Goal: Task Accomplishment & Management: Manage account settings

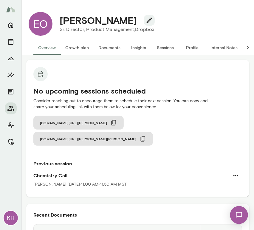
click at [162, 49] on button "Sessions" at bounding box center [165, 48] width 27 height 14
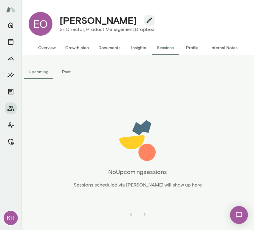
click at [69, 72] on button "Past" at bounding box center [66, 72] width 27 height 14
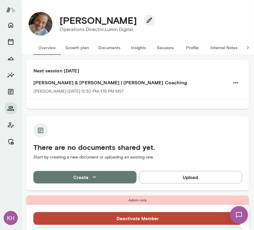
click at [160, 49] on button "Sessions" at bounding box center [165, 48] width 27 height 14
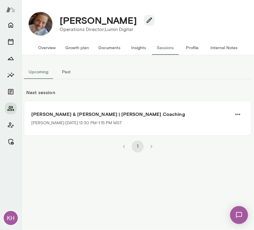
click at [51, 47] on button "Overview" at bounding box center [46, 48] width 27 height 14
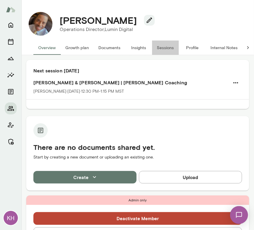
click at [166, 48] on button "Sessions" at bounding box center [165, 48] width 27 height 14
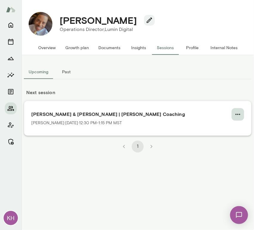
click at [239, 117] on icon "button" at bounding box center [237, 114] width 7 height 7
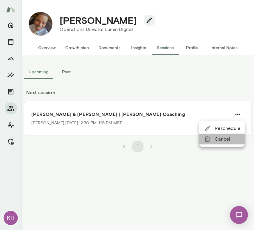
click at [218, 139] on span "Cancel" at bounding box center [228, 139] width 26 height 7
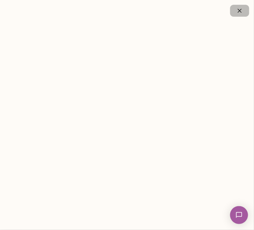
click at [239, 15] on button "button" at bounding box center [239, 11] width 19 height 12
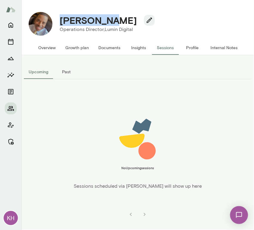
drag, startPoint x: 109, startPoint y: 18, endPoint x: 58, endPoint y: 20, distance: 51.0
click at [58, 20] on div "Ricky Wray" at bounding box center [105, 20] width 100 height 11
copy h4 "Ricky Wray"
click at [55, 47] on button "Overview" at bounding box center [46, 48] width 27 height 14
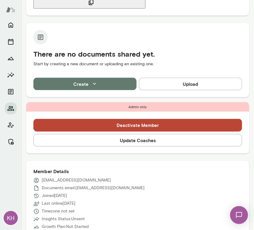
scroll to position [142, 0]
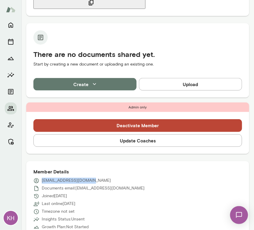
drag, startPoint x: 85, startPoint y: 159, endPoint x: 40, endPoint y: 157, distance: 45.1
click at [40, 178] on div "rwray@lumindigital.com" at bounding box center [137, 181] width 209 height 6
copy p "rwray@lumindigital.com"
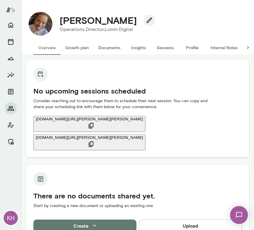
click at [166, 45] on button "Sessions" at bounding box center [165, 48] width 27 height 14
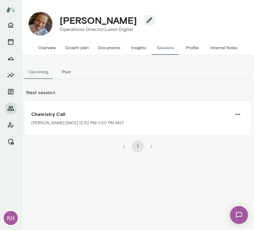
click at [88, 190] on div "Upcoming Past Next session Chemistry Call Safaa Khairalla · Mon, Sep 22 · 12:30…" at bounding box center [137, 142] width 233 height 175
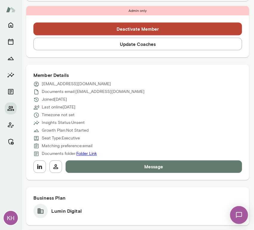
scroll to position [237, 0]
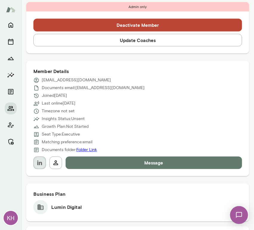
click at [43, 157] on button "button" at bounding box center [39, 163] width 13 height 13
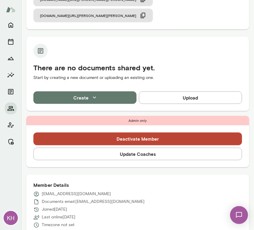
scroll to position [0, 0]
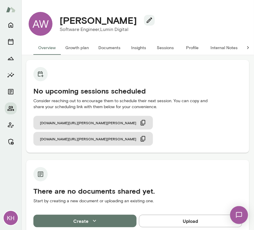
click at [219, 47] on button "Internal Notes" at bounding box center [224, 48] width 37 height 14
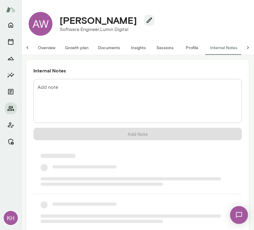
scroll to position [0, 5]
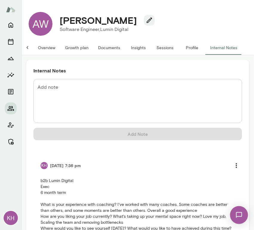
click at [41, 49] on button "Overview" at bounding box center [46, 48] width 27 height 14
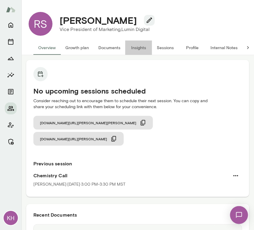
click at [138, 47] on button "Insights" at bounding box center [138, 48] width 27 height 14
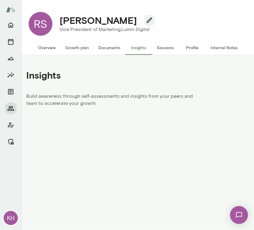
click at [162, 43] on button "Sessions" at bounding box center [165, 48] width 27 height 14
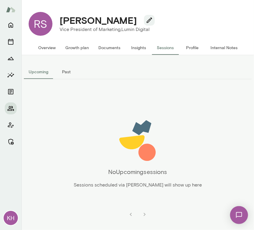
click at [65, 71] on button "Past" at bounding box center [66, 72] width 27 height 14
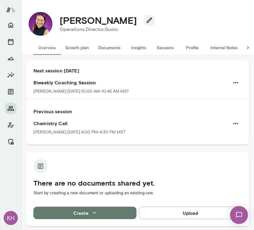
click at [169, 46] on button "Sessions" at bounding box center [165, 48] width 27 height 14
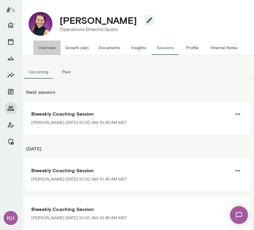
click at [50, 46] on button "Overview" at bounding box center [46, 48] width 27 height 14
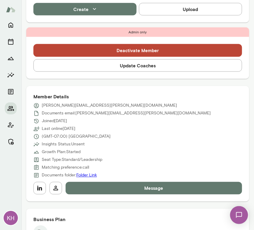
scroll to position [169, 0]
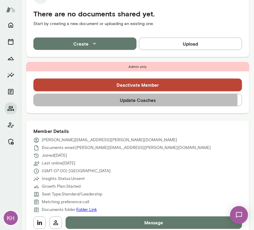
click at [114, 101] on button "Update Coaches" at bounding box center [137, 100] width 209 height 13
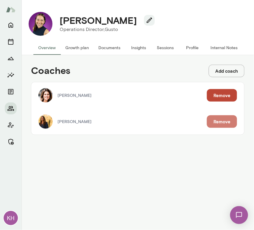
click at [212, 123] on button "Remove" at bounding box center [222, 121] width 30 height 13
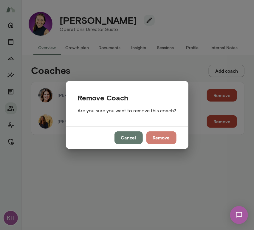
click at [160, 139] on button "Remove" at bounding box center [161, 137] width 30 height 13
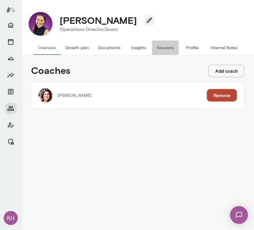
click at [164, 47] on button "Sessions" at bounding box center [165, 48] width 27 height 14
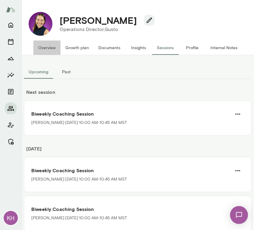
click at [52, 46] on button "Overview" at bounding box center [46, 48] width 27 height 14
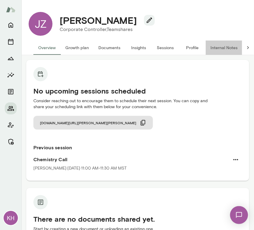
click at [219, 49] on button "Internal Notes" at bounding box center [224, 48] width 37 height 14
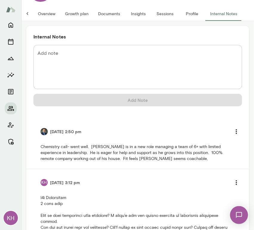
scroll to position [34, 0]
